Goal: Task Accomplishment & Management: Complete application form

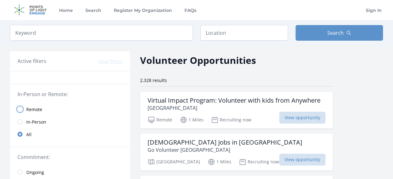
click at [18, 109] on input "radio" at bounding box center [20, 109] width 5 height 5
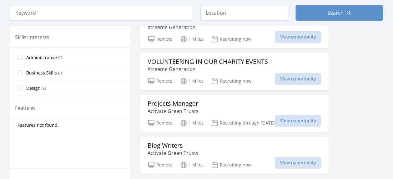
scroll to position [94, 0]
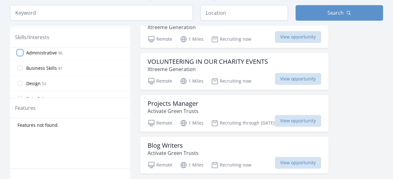
click at [18, 50] on input "Administrative 96" at bounding box center [20, 52] width 5 height 5
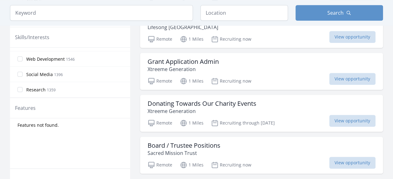
scroll to position [61, 0]
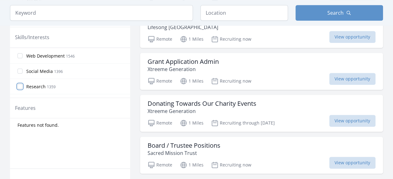
click at [19, 85] on input "Research 1359" at bounding box center [20, 86] width 5 height 5
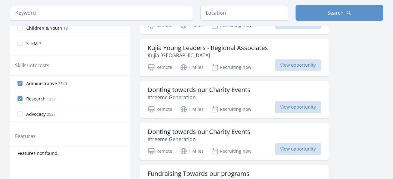
scroll to position [214, 0]
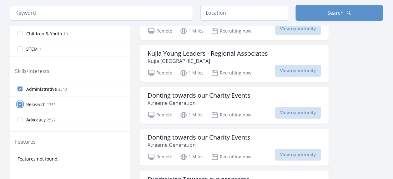
click at [21, 104] on input "Research 1359" at bounding box center [20, 104] width 5 height 5
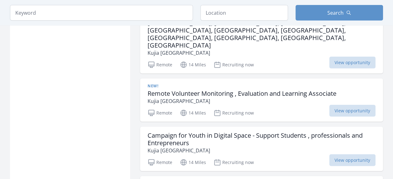
scroll to position [785, 0]
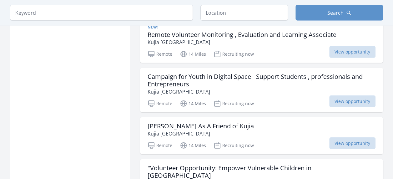
scroll to position [847, 0]
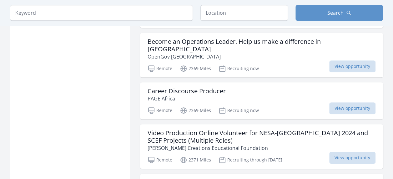
scroll to position [2572, 0]
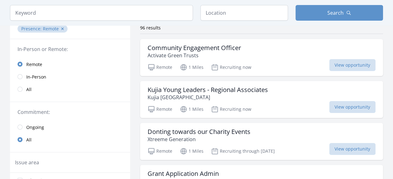
scroll to position [57, 0]
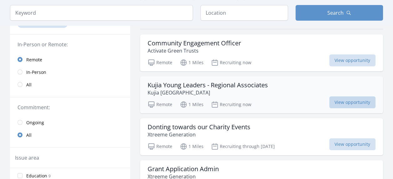
click at [349, 107] on span "View opportunity" at bounding box center [352, 102] width 46 height 12
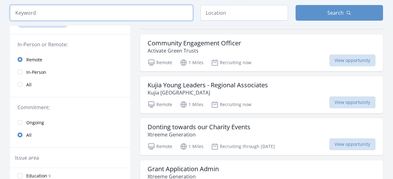
click at [72, 16] on input "search" at bounding box center [101, 13] width 183 height 16
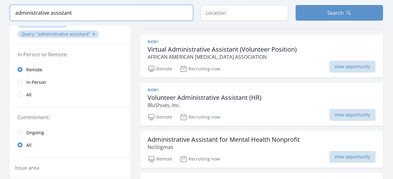
type input "administrative assistant"
click button "submit" at bounding box center [0, 0] width 0 height 0
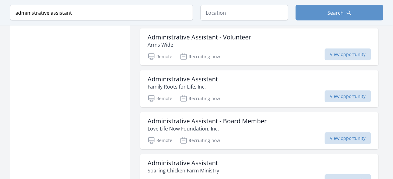
scroll to position [646, 0]
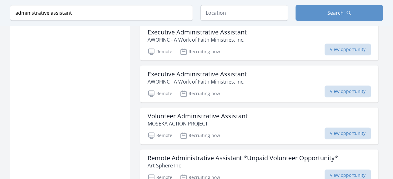
scroll to position [1537, 0]
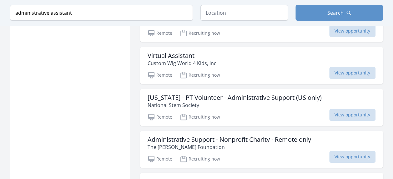
scroll to position [2463, 0]
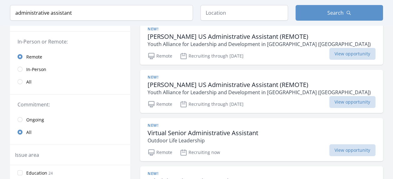
scroll to position [61, 0]
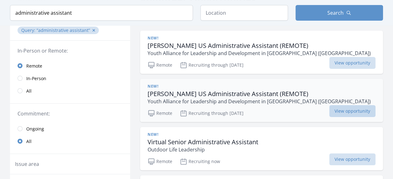
click at [347, 110] on span "View opportunity" at bounding box center [352, 111] width 46 height 12
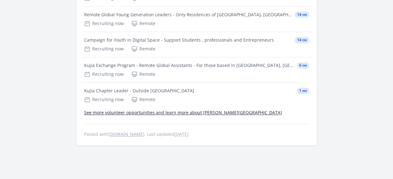
scroll to position [353, 0]
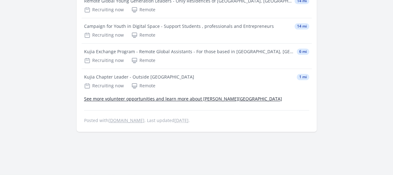
click at [211, 98] on link "See more volunteer opportunities and learn more about Kujia Kenya" at bounding box center [183, 99] width 198 height 6
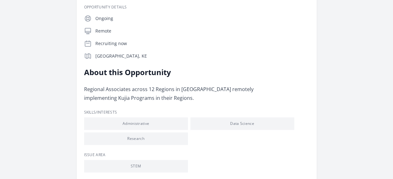
scroll to position [0, 0]
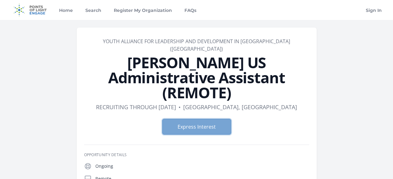
click at [208, 119] on button "Express Interest" at bounding box center [196, 127] width 69 height 16
